Goal: Book appointment/travel/reservation

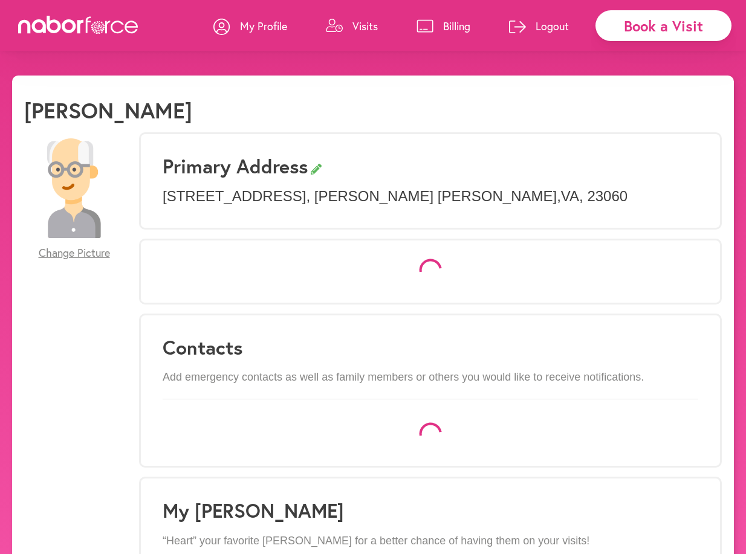
select select "*"
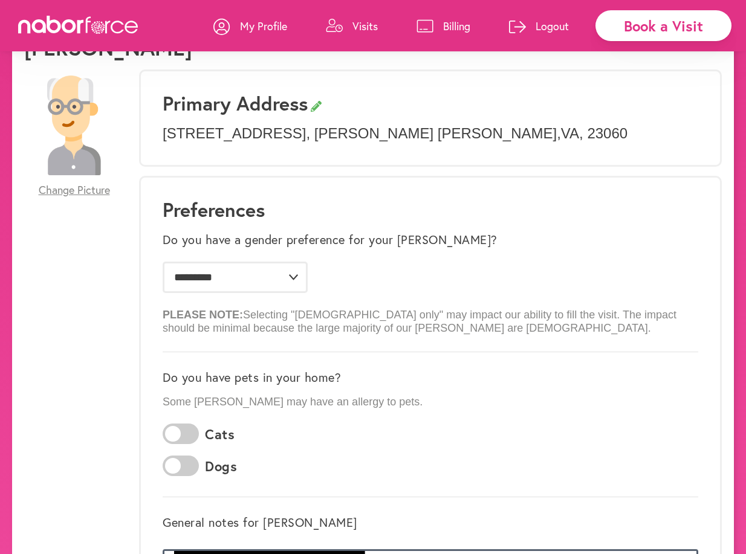
scroll to position [53, 0]
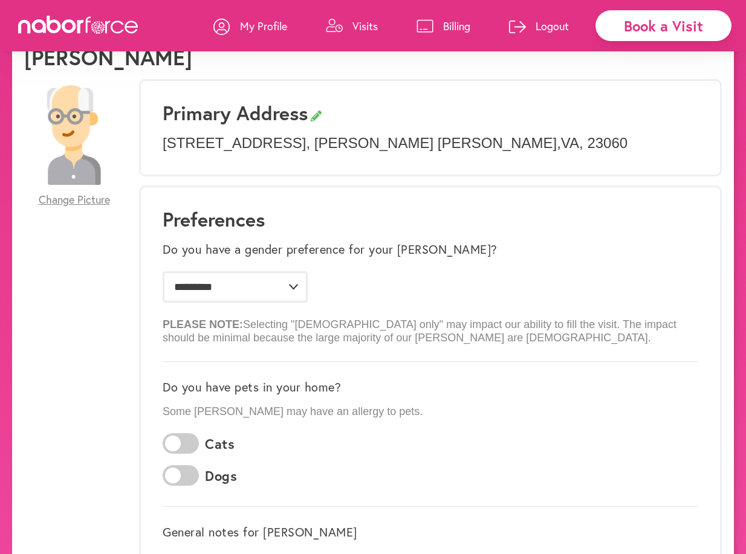
click at [686, 28] on div "Book a Visit" at bounding box center [663, 25] width 136 height 31
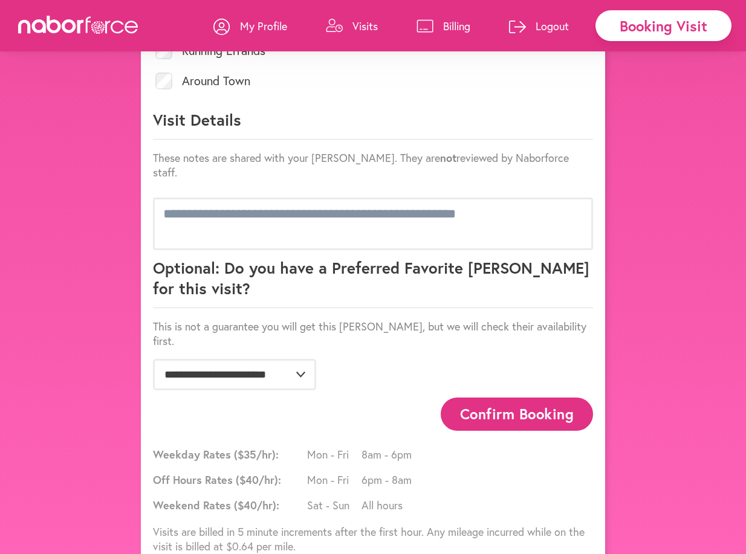
scroll to position [635, 0]
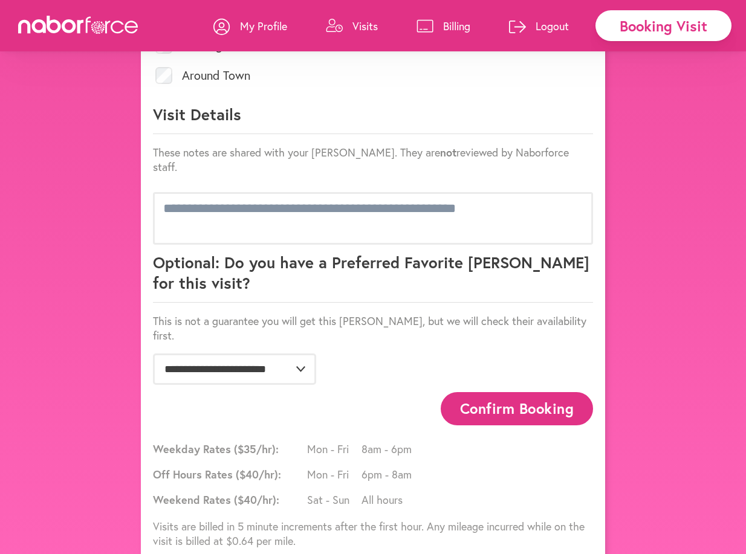
click at [526, 392] on button "Confirm Booking" at bounding box center [517, 408] width 152 height 33
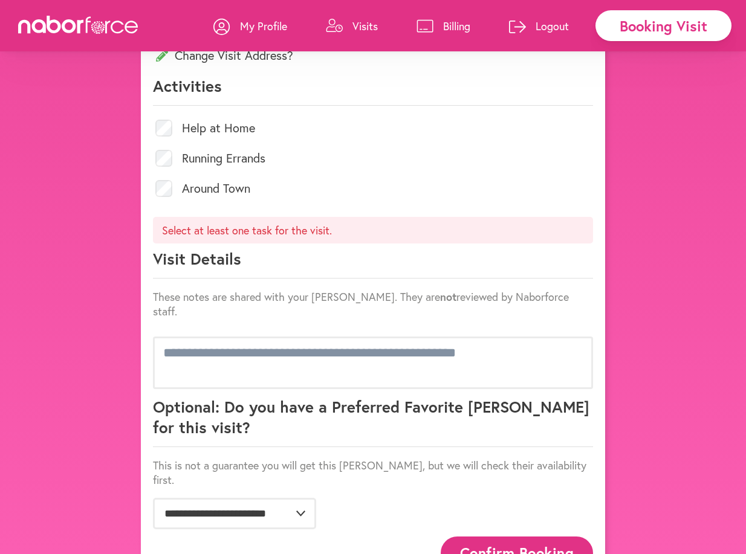
scroll to position [0, 0]
